Goal: Transaction & Acquisition: Purchase product/service

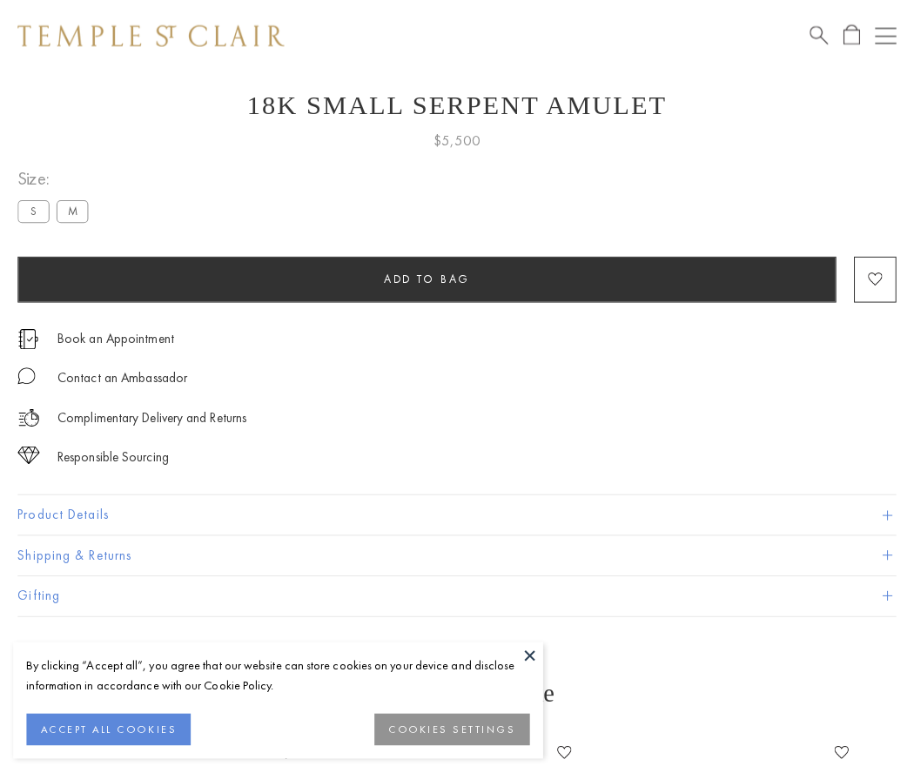
scroll to position [70, 0]
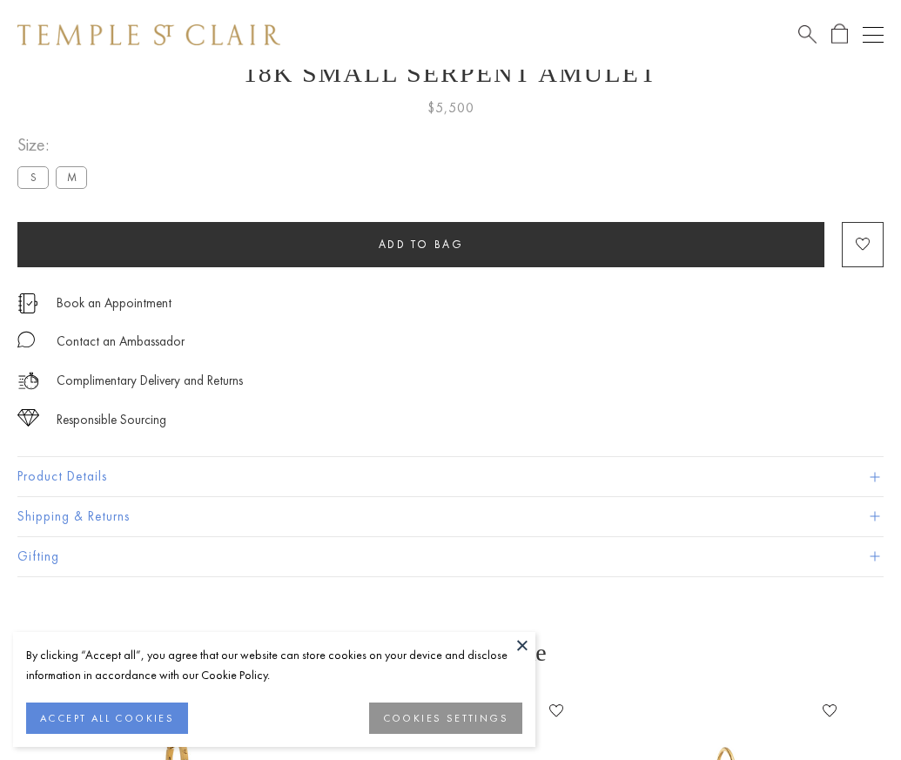
click at [421, 242] on span "Add to bag" at bounding box center [421, 244] width 85 height 15
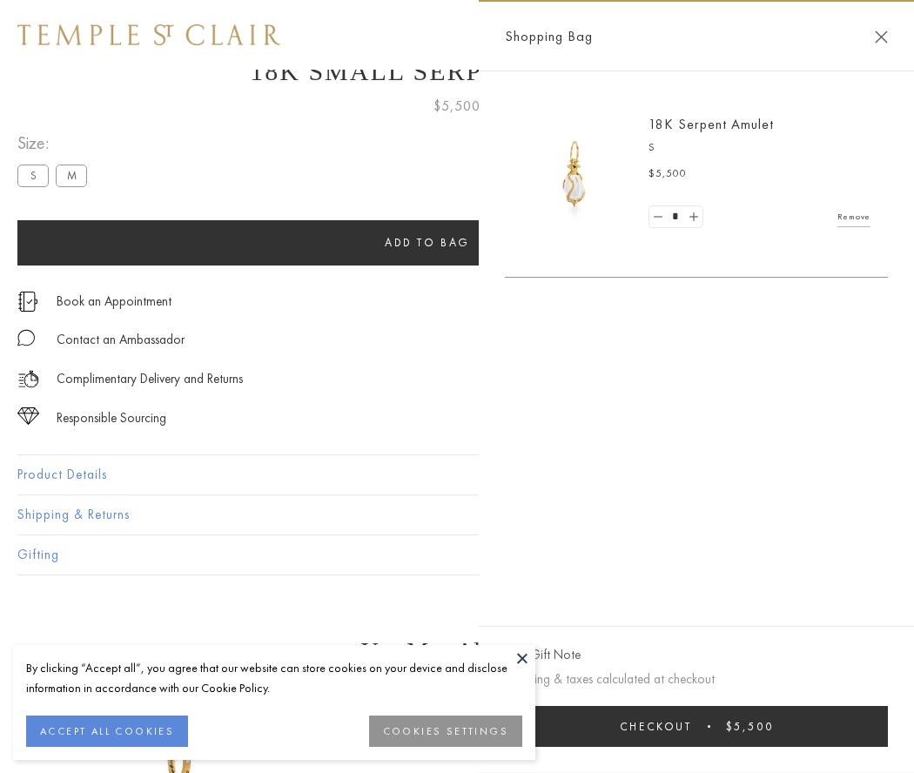
click at [692, 726] on span "Checkout" at bounding box center [656, 726] width 72 height 15
